Goal: Information Seeking & Learning: Learn about a topic

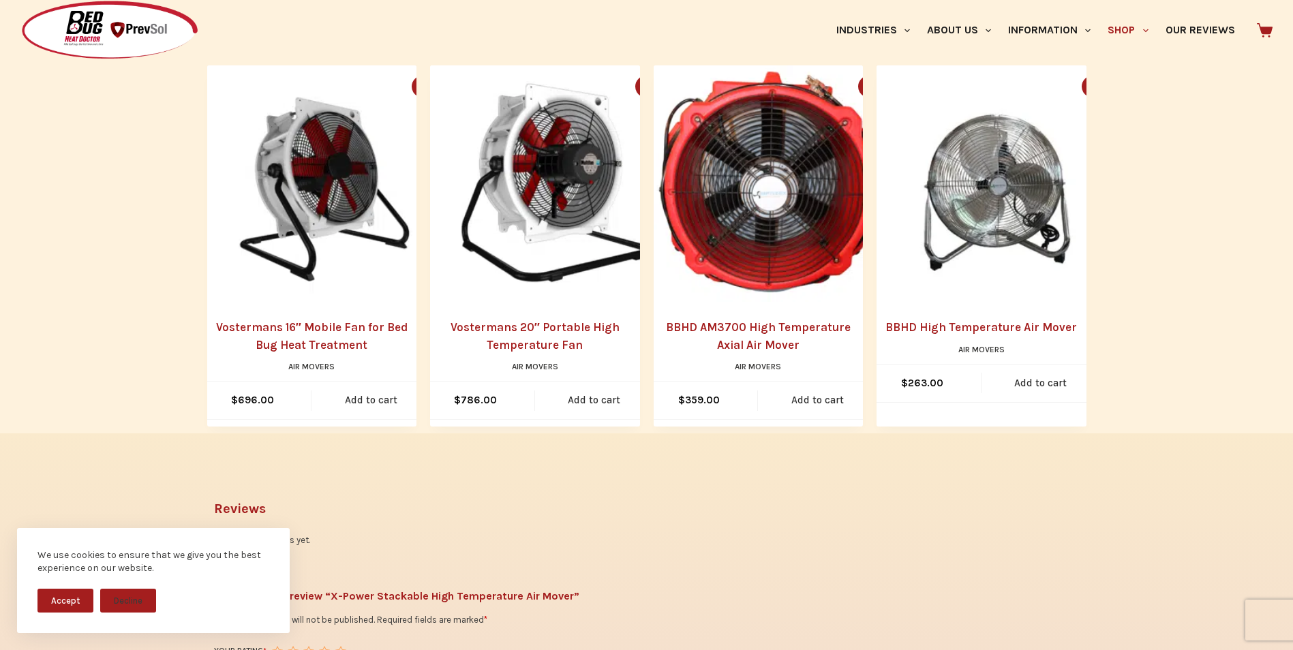
scroll to position [1091, 0]
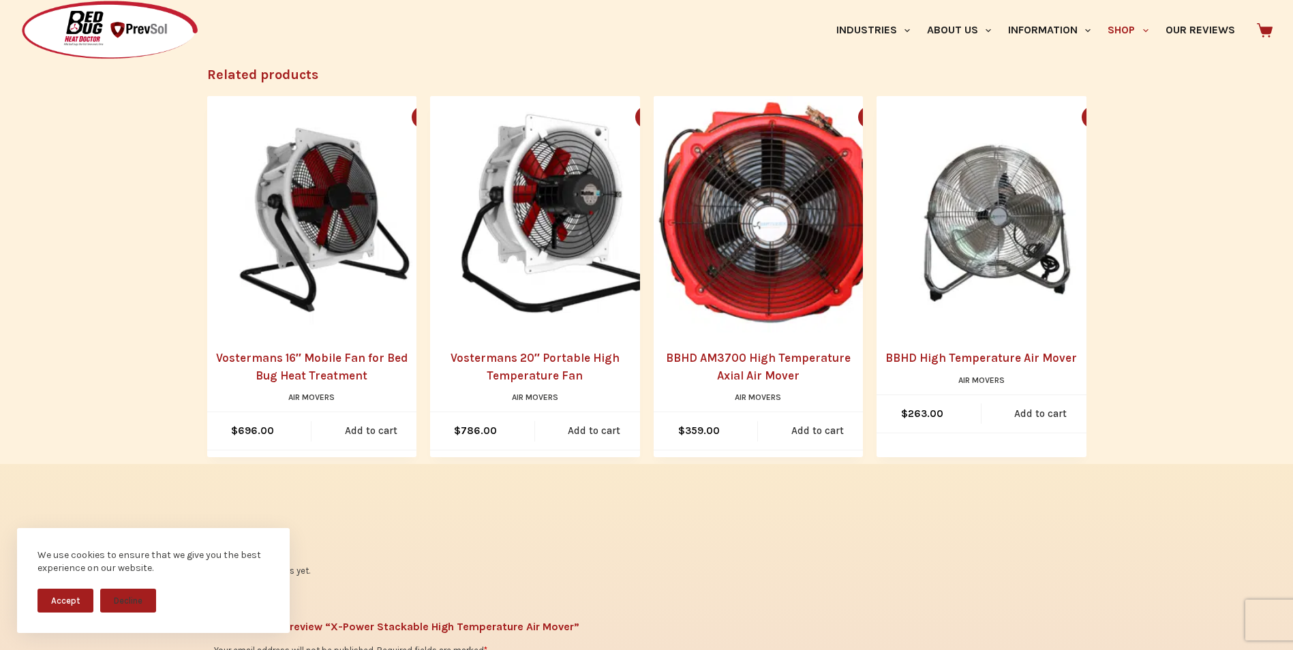
click at [974, 293] on img "BBHD High Temperature Air Mover" at bounding box center [995, 214] width 237 height 237
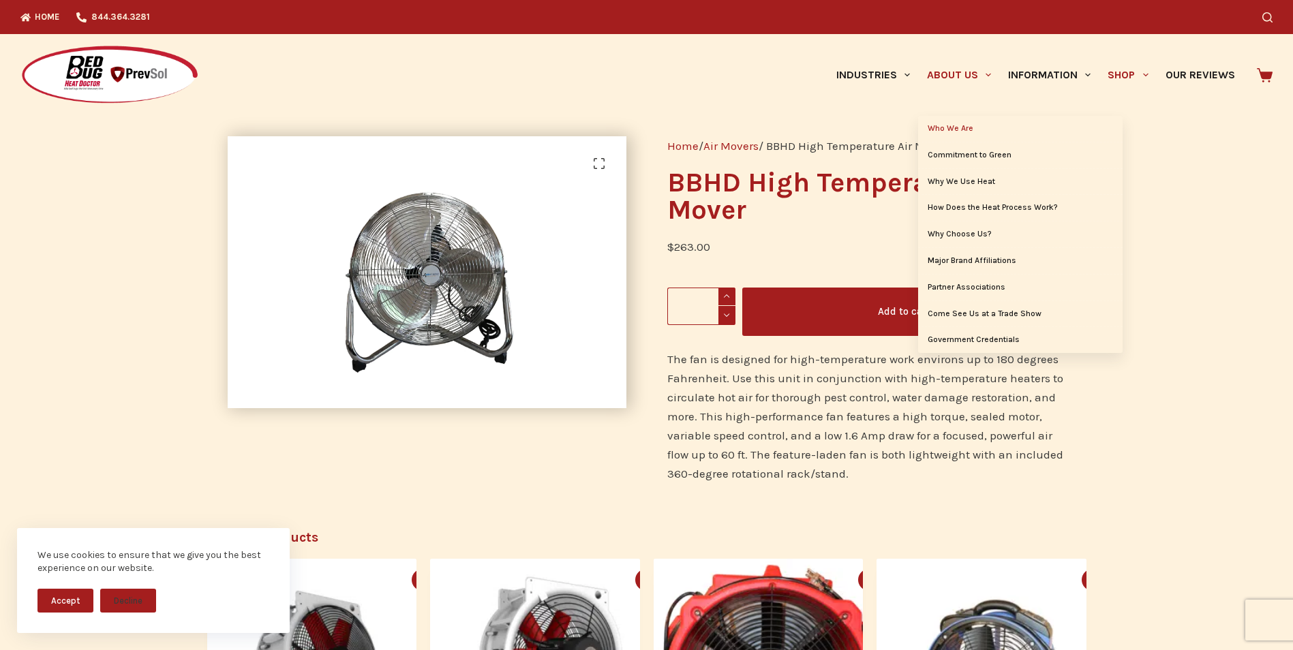
click at [949, 129] on link "Who We Are" at bounding box center [1020, 129] width 204 height 26
